Goal: Information Seeking & Learning: Learn about a topic

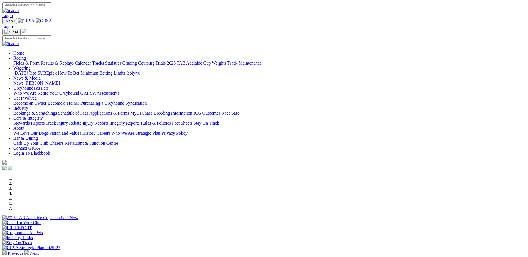
click at [45, 121] on link "Stewards Reports" at bounding box center [28, 123] width 31 height 5
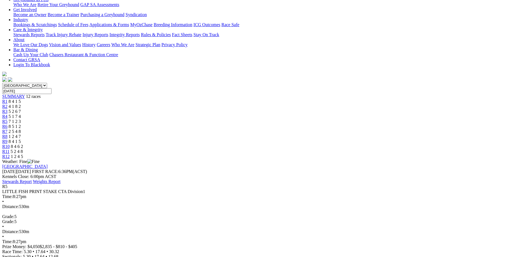
scroll to position [83, 0]
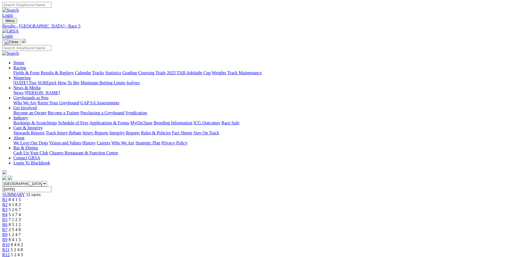
scroll to position [0, 0]
